Goal: Entertainment & Leisure: Consume media (video, audio)

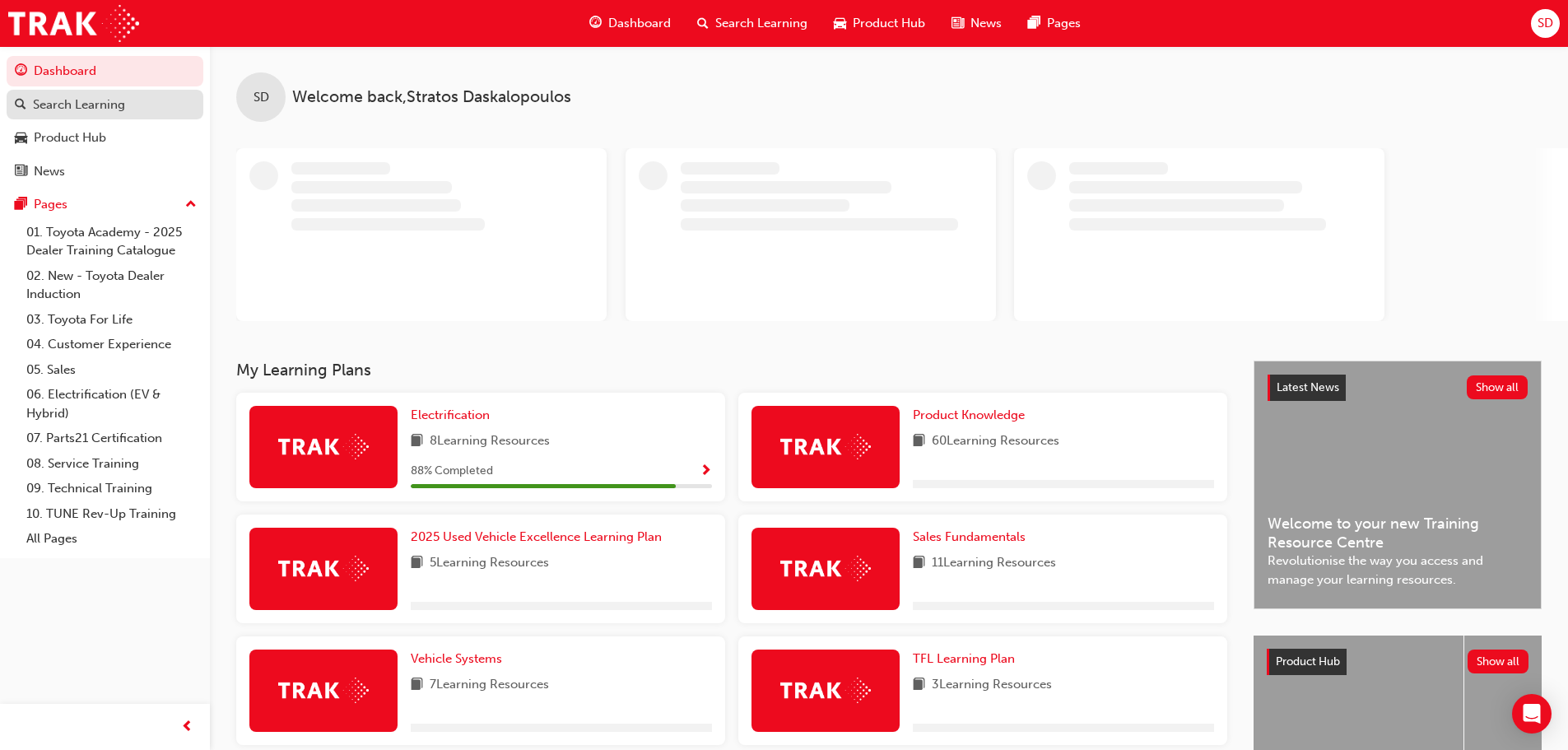
click at [107, 107] on div "Search Learning" at bounding box center [79, 105] width 92 height 19
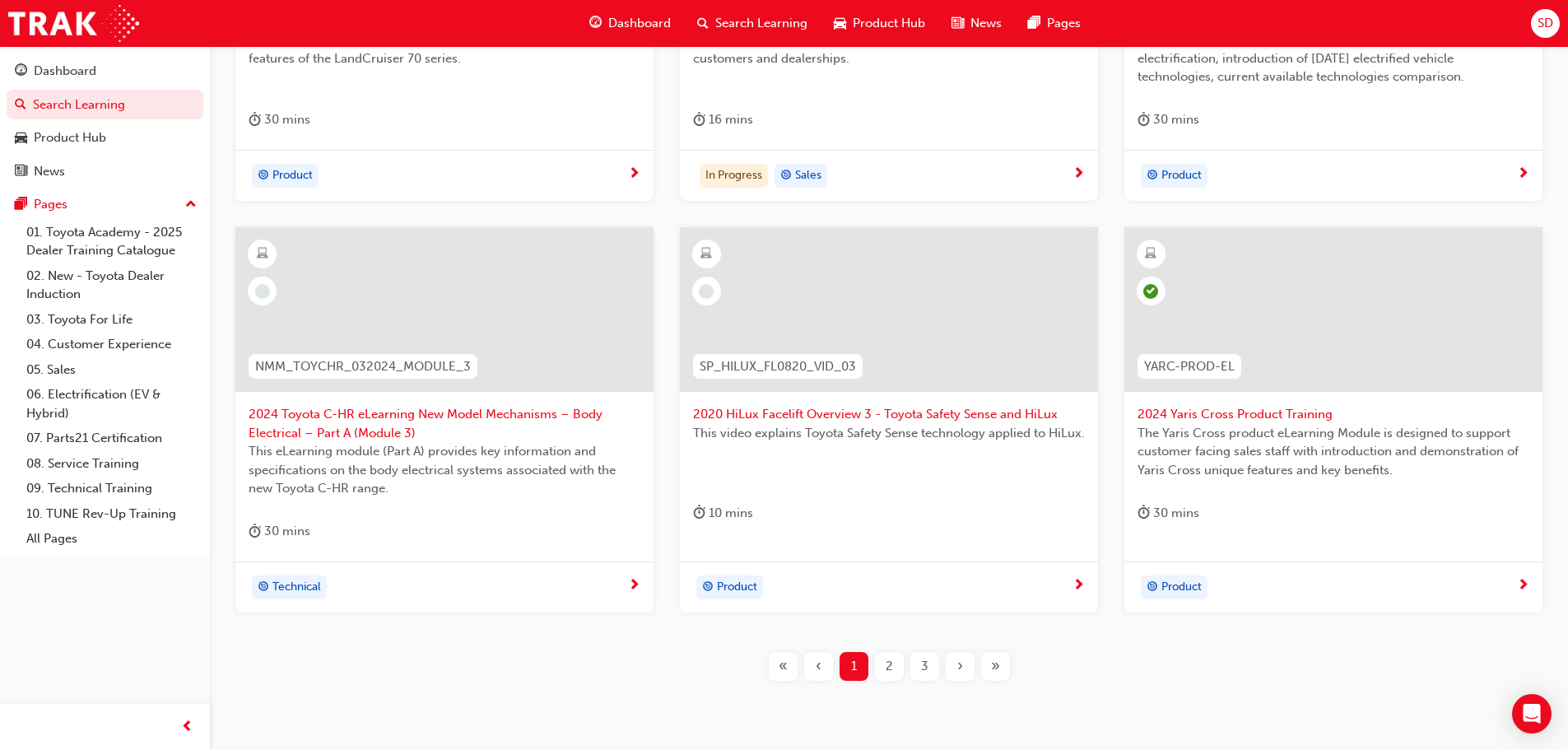
scroll to position [576, 0]
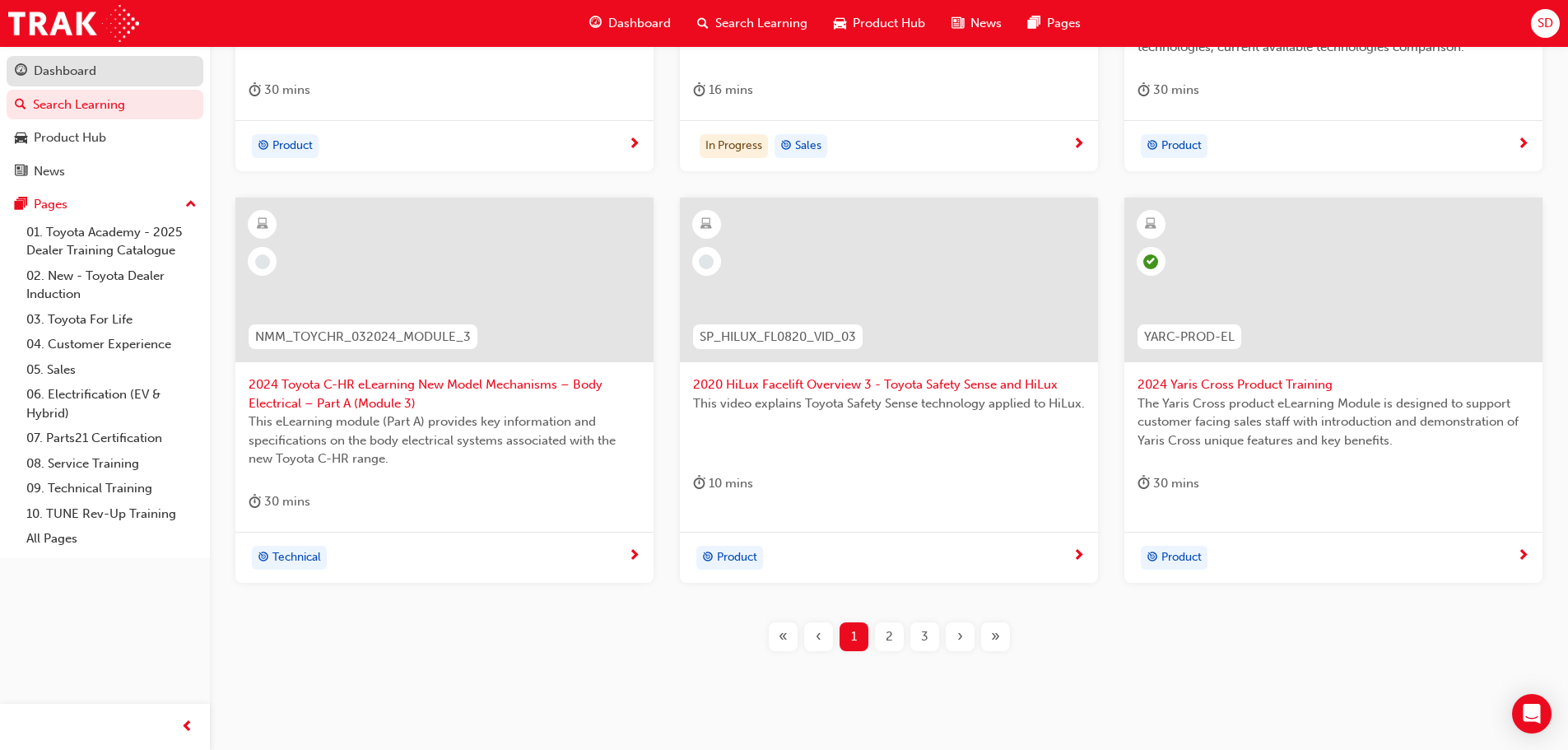
click at [112, 71] on div "Dashboard" at bounding box center [105, 71] width 180 height 21
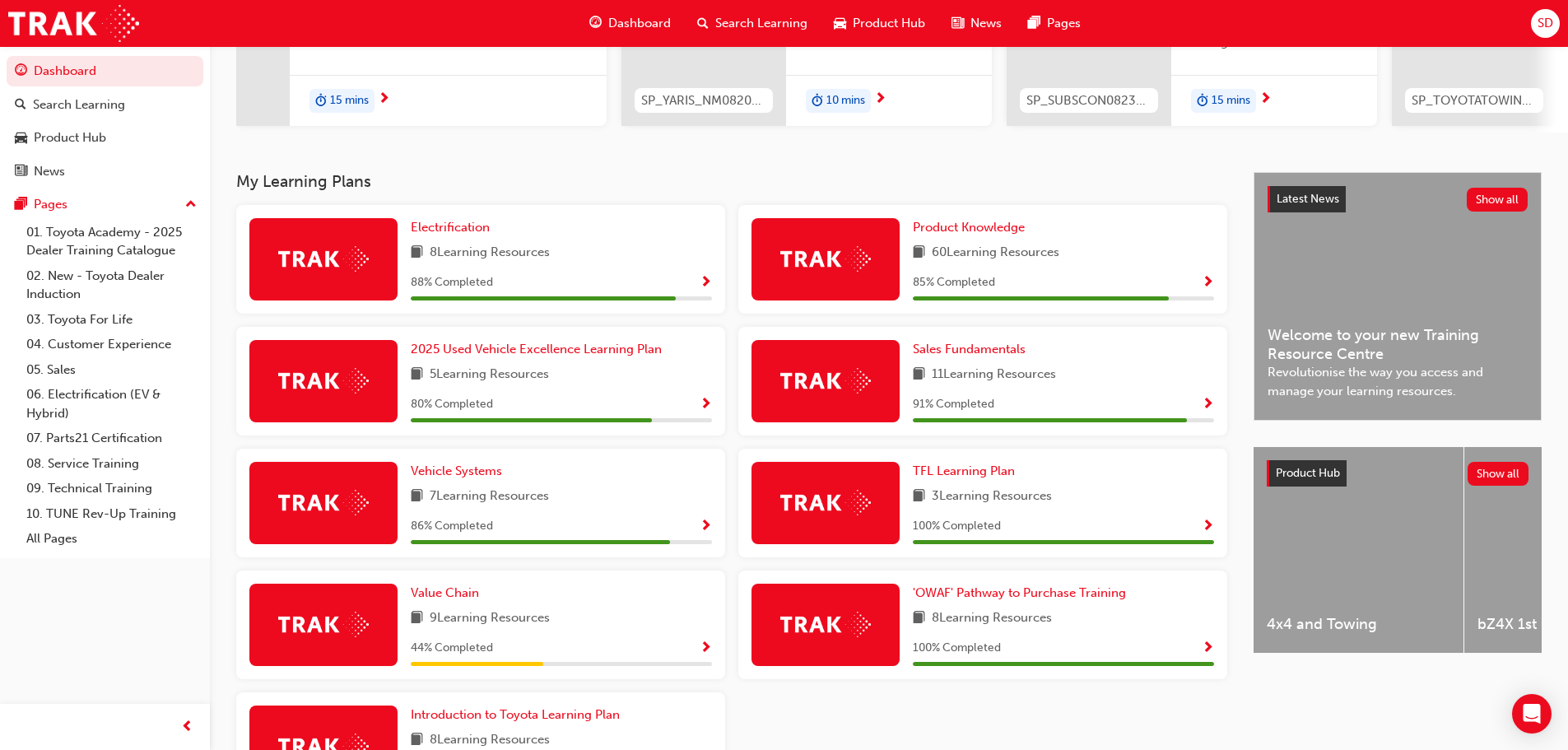
scroll to position [329, 0]
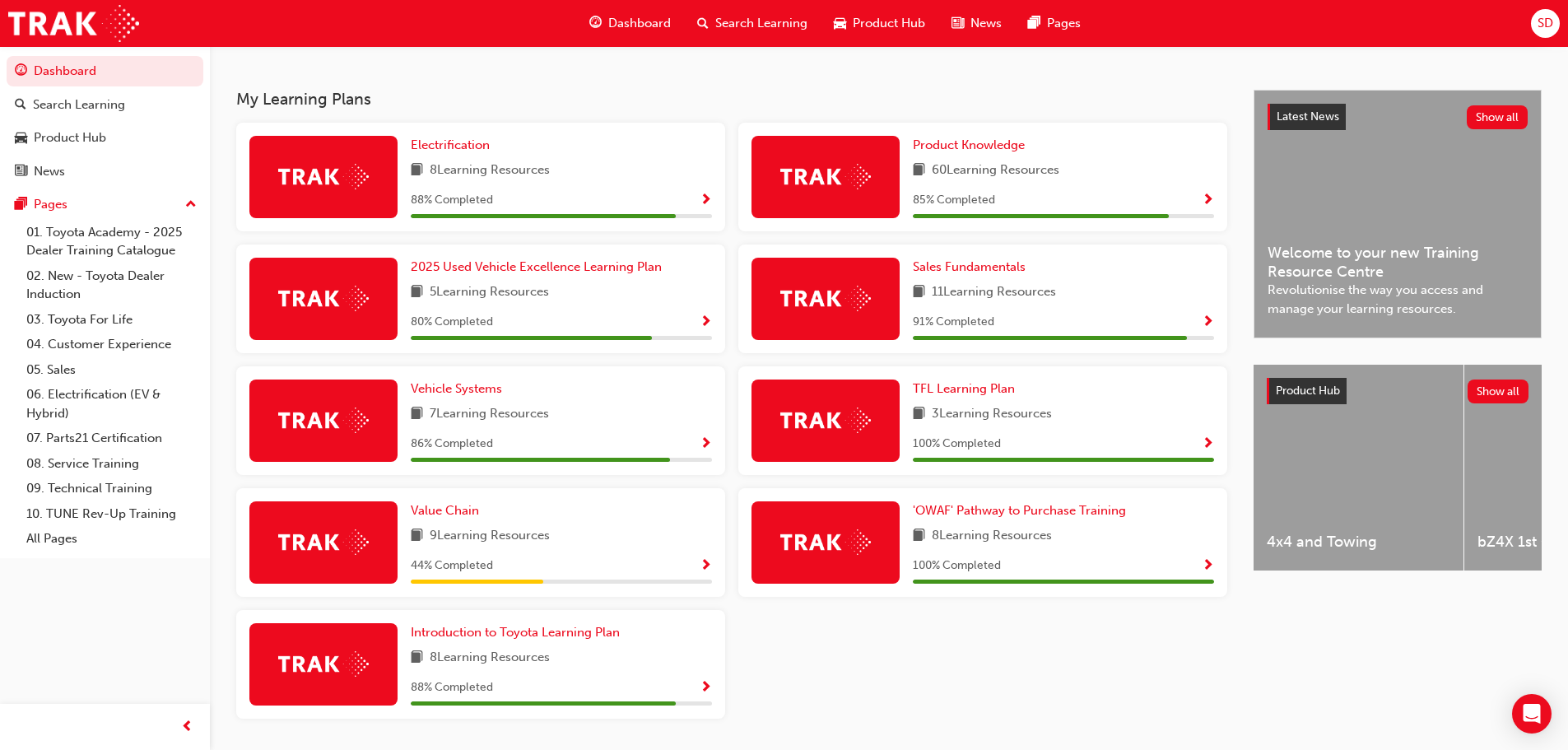
click at [610, 540] on div "9 Learning Resources" at bounding box center [561, 536] width 301 height 21
click at [702, 572] on span "Show Progress" at bounding box center [706, 566] width 12 height 15
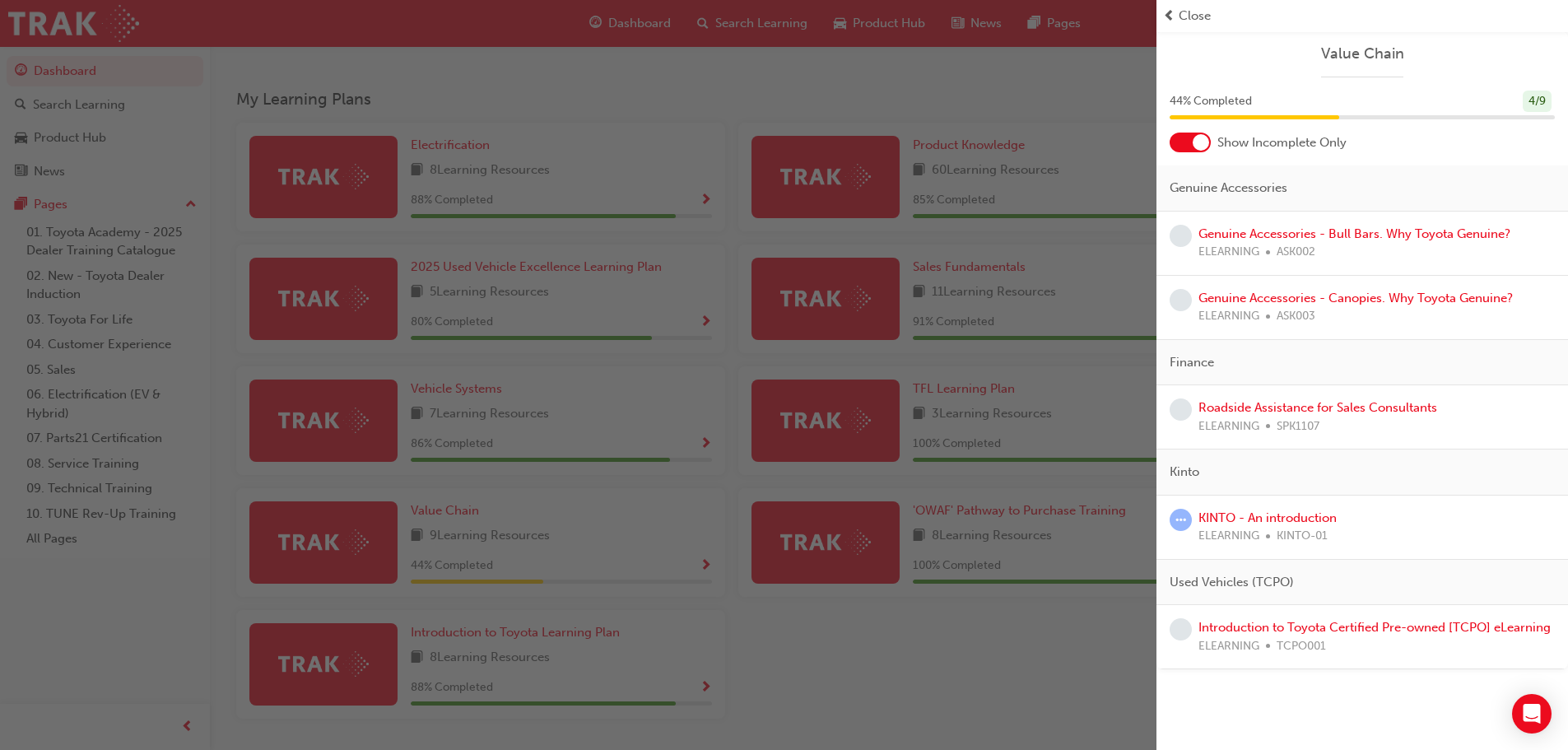
click at [904, 638] on div "button" at bounding box center [578, 375] width 1157 height 750
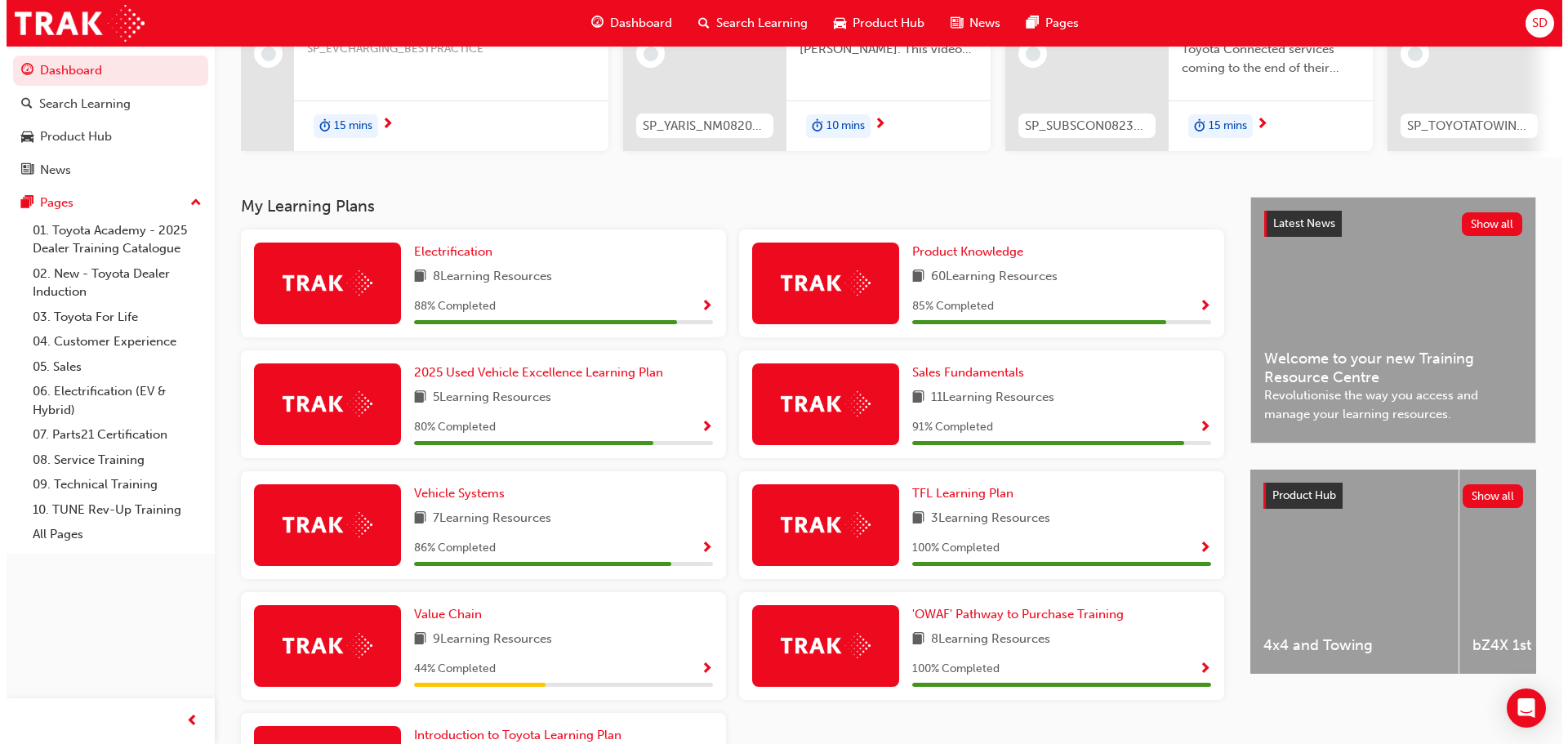
scroll to position [0, 0]
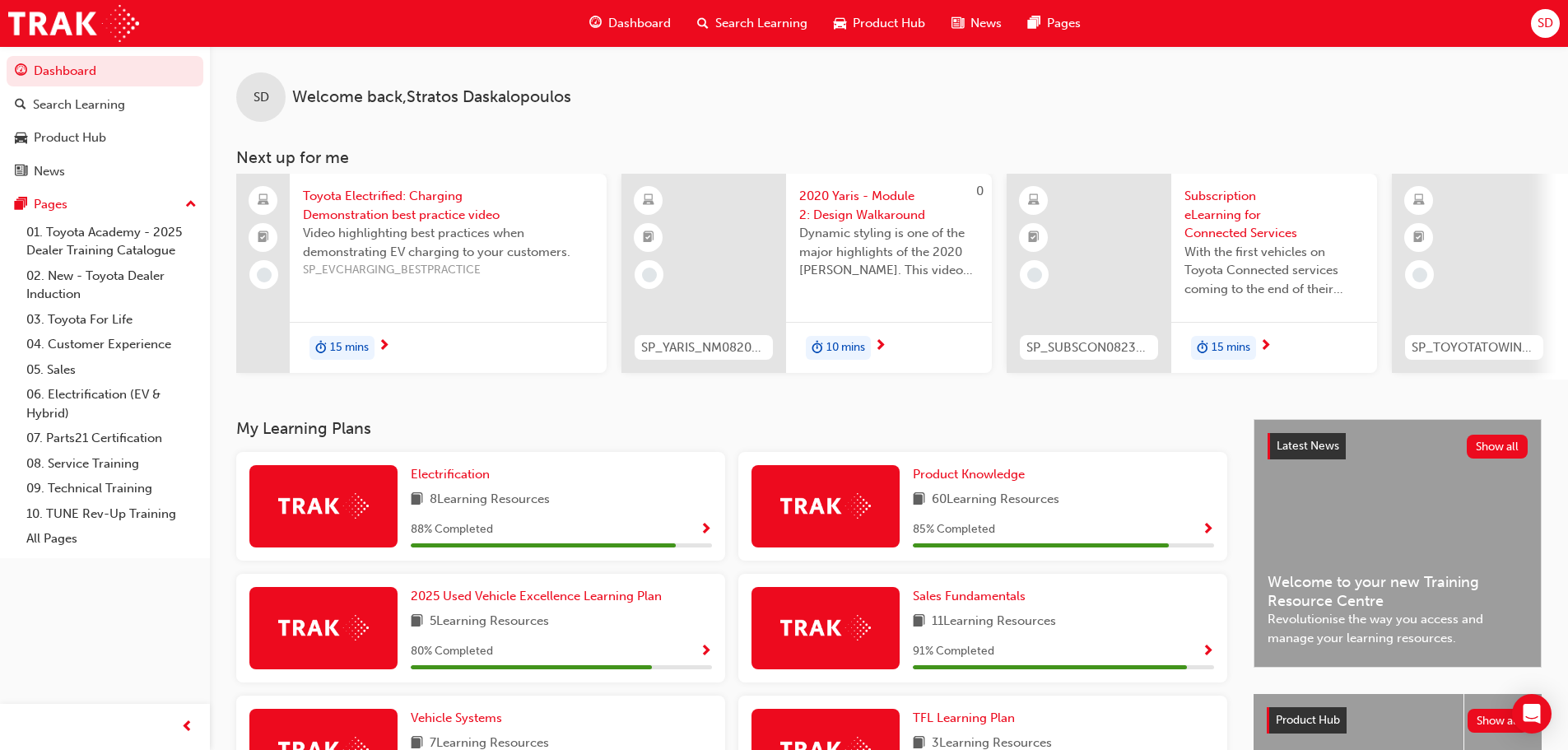
click at [444, 211] on span "Toyota Electrified: Charging Demonstration best practice video" at bounding box center [448, 205] width 290 height 37
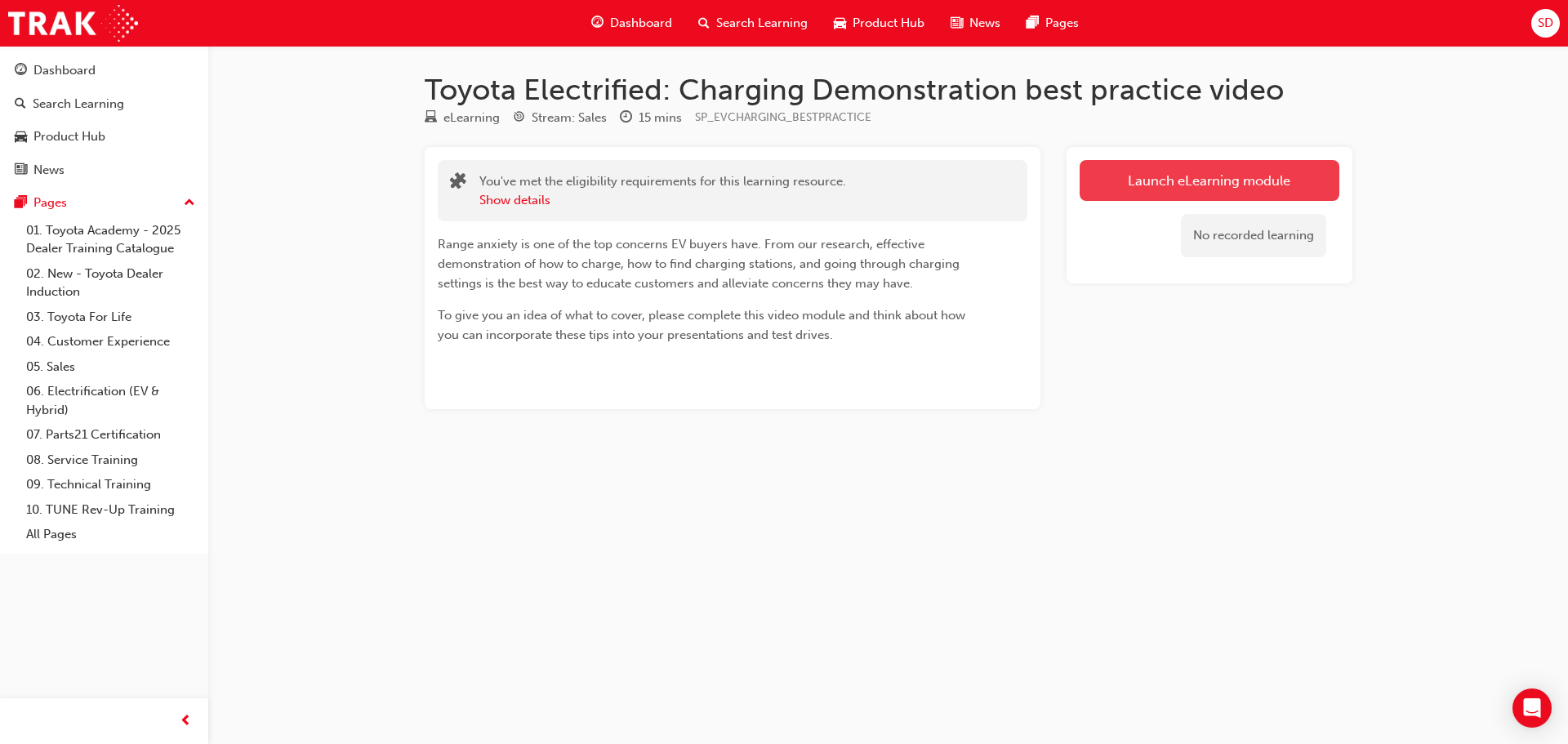
click at [1161, 193] on link "Launch eLearning module" at bounding box center [1209, 180] width 259 height 41
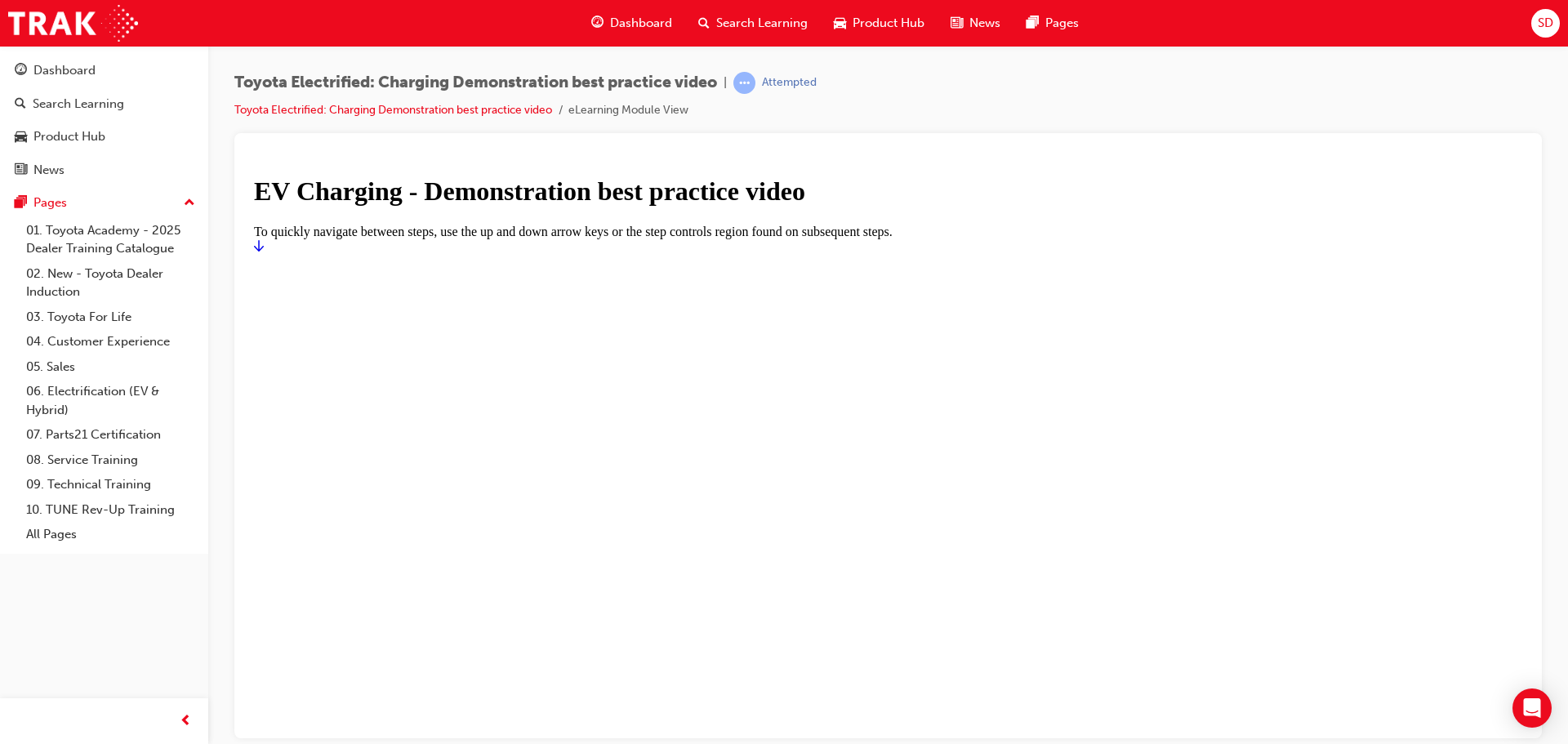
click at [925, 253] on div at bounding box center [888, 253] width 1268 height 0
click at [264, 251] on icon "Start" at bounding box center [259, 244] width 9 height 11
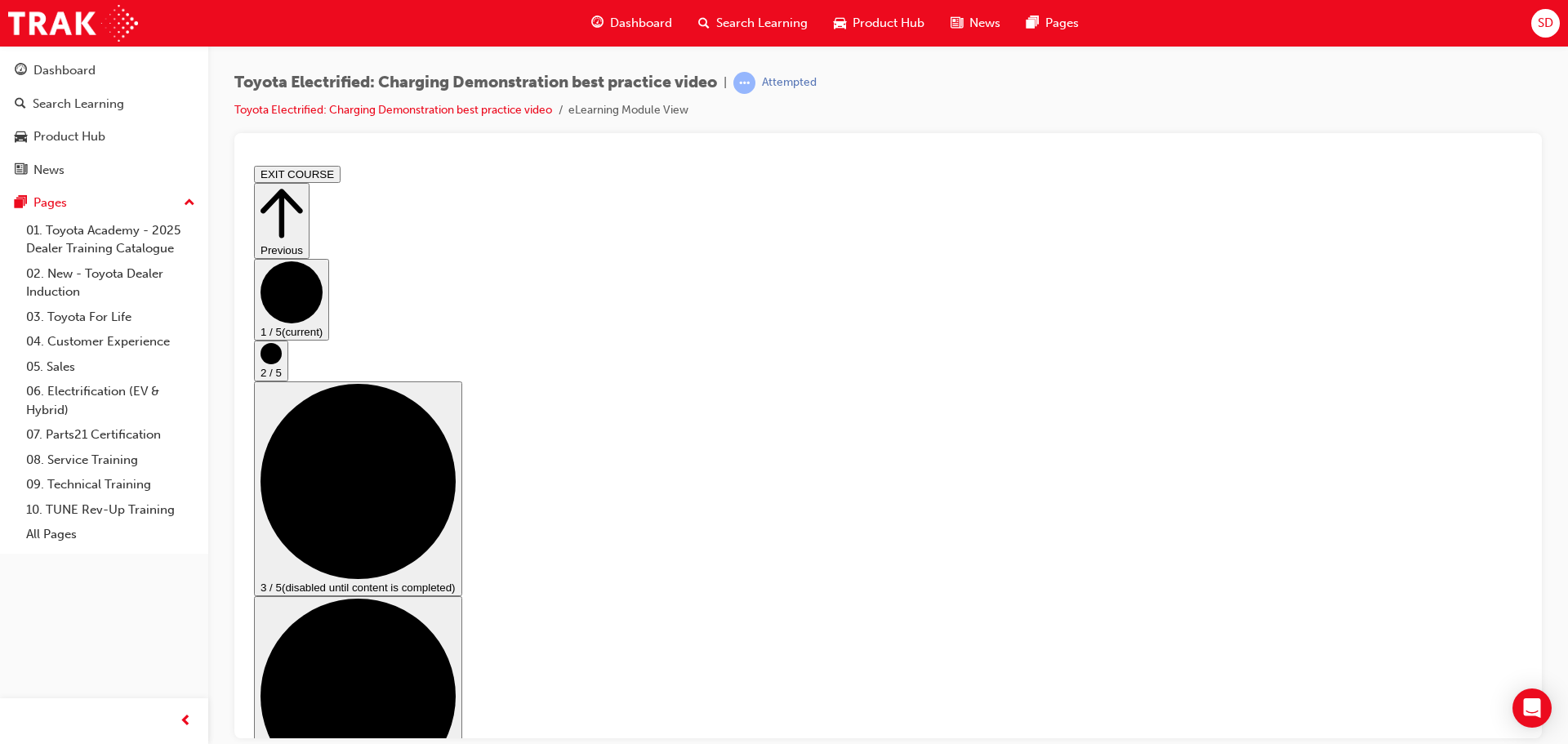
click at [1306, 112] on div "Toyota Electrified: Charging Demonstration best practice video | Attempted Toyo…" at bounding box center [888, 102] width 1308 height 61
